Goal: Task Accomplishment & Management: Use online tool/utility

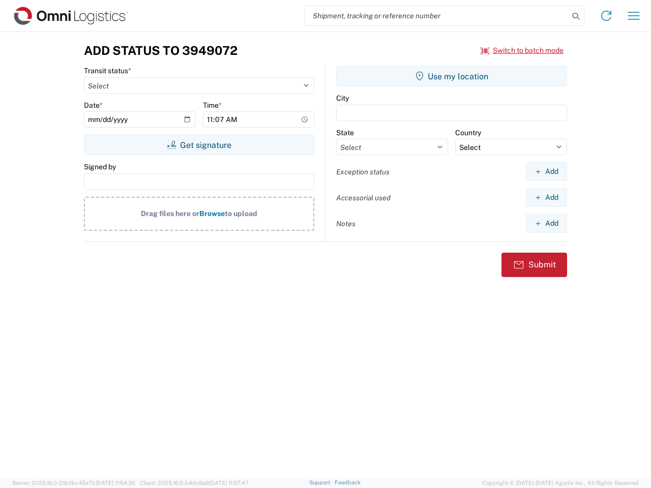
click at [437, 16] on input "search" at bounding box center [436, 15] width 263 height 19
click at [576, 16] on icon at bounding box center [575, 16] width 14 height 14
click at [606, 16] on icon at bounding box center [606, 16] width 16 height 16
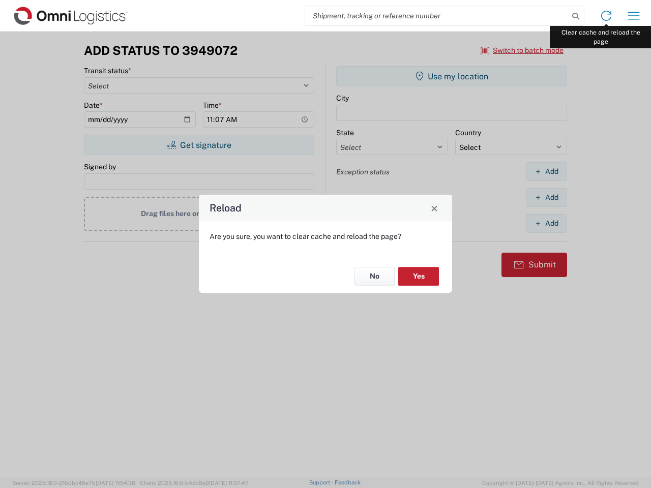
click at [634, 16] on div "Reload Are you sure, you want to clear cache and reload the page? No Yes" at bounding box center [325, 244] width 651 height 488
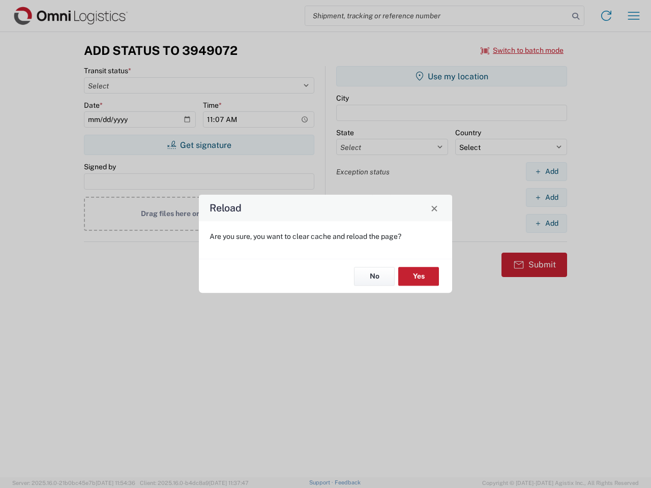
click at [522, 50] on div "Reload Are you sure, you want to clear cache and reload the page? No Yes" at bounding box center [325, 244] width 651 height 488
click at [199, 145] on div "Reload Are you sure, you want to clear cache and reload the page? No Yes" at bounding box center [325, 244] width 651 height 488
click at [452, 76] on div "Reload Are you sure, you want to clear cache and reload the page? No Yes" at bounding box center [325, 244] width 651 height 488
click at [546, 171] on div "Reload Are you sure, you want to clear cache and reload the page? No Yes" at bounding box center [325, 244] width 651 height 488
click at [546, 197] on div "Reload Are you sure, you want to clear cache and reload the page? No Yes" at bounding box center [325, 244] width 651 height 488
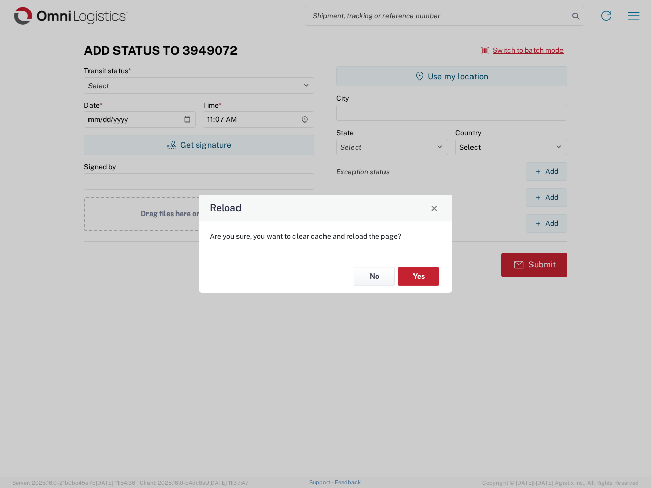
click at [546, 223] on div "Reload Are you sure, you want to clear cache and reload the page? No Yes" at bounding box center [325, 244] width 651 height 488
